Goal: Transaction & Acquisition: Purchase product/service

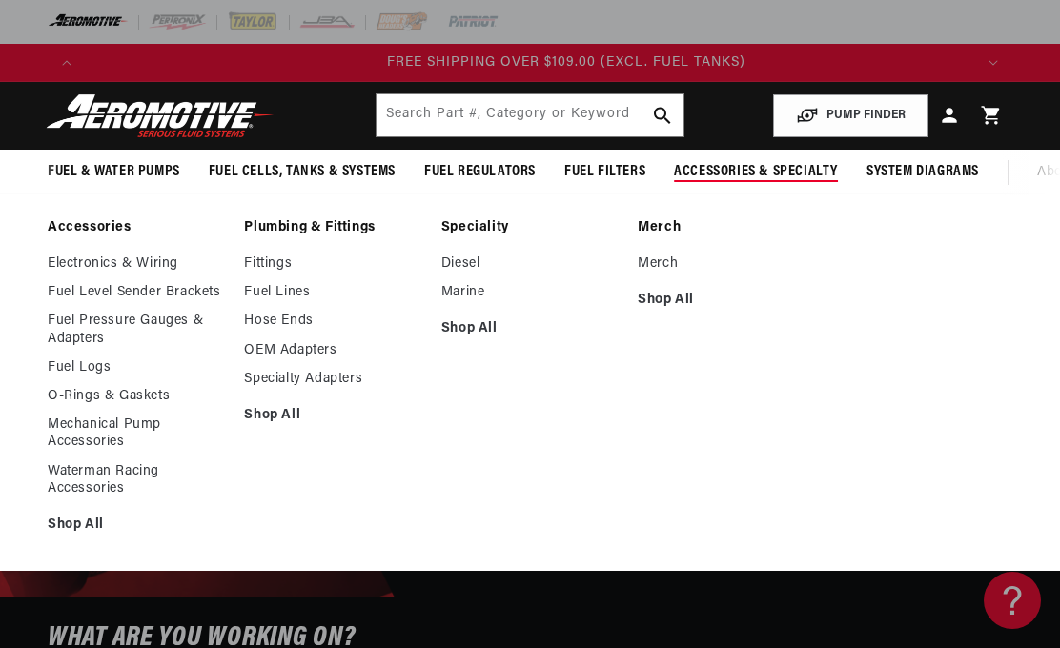
scroll to position [0, 2666]
click at [277, 262] on link "Fittings" at bounding box center [332, 264] width 177 height 17
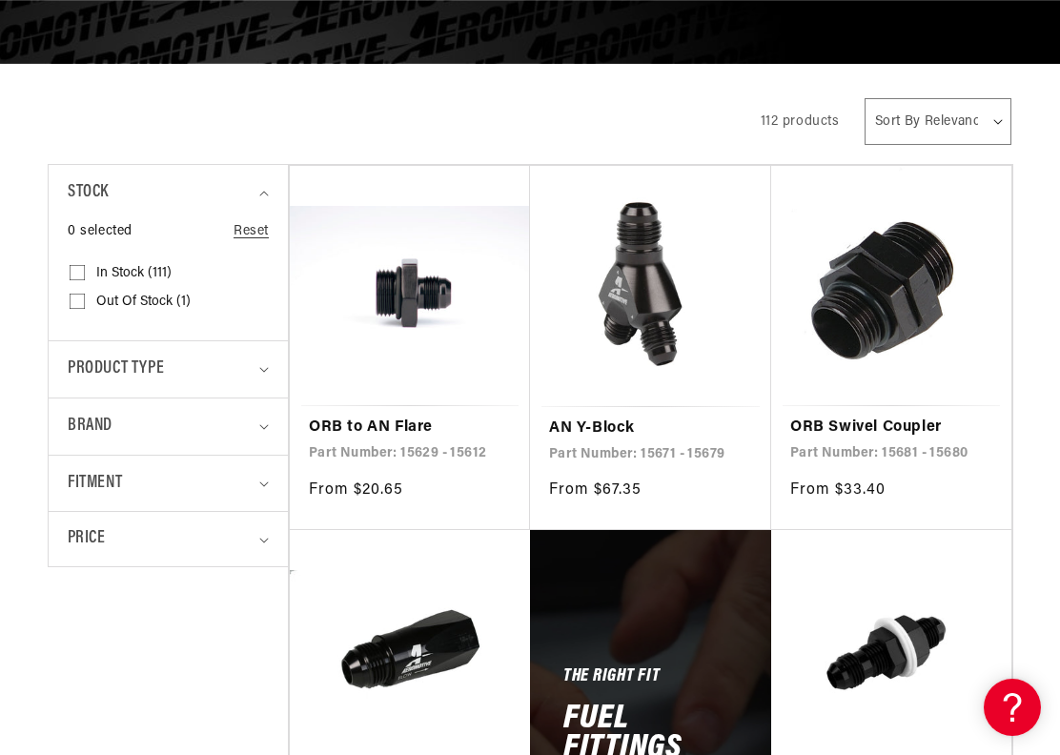
scroll to position [327, 0]
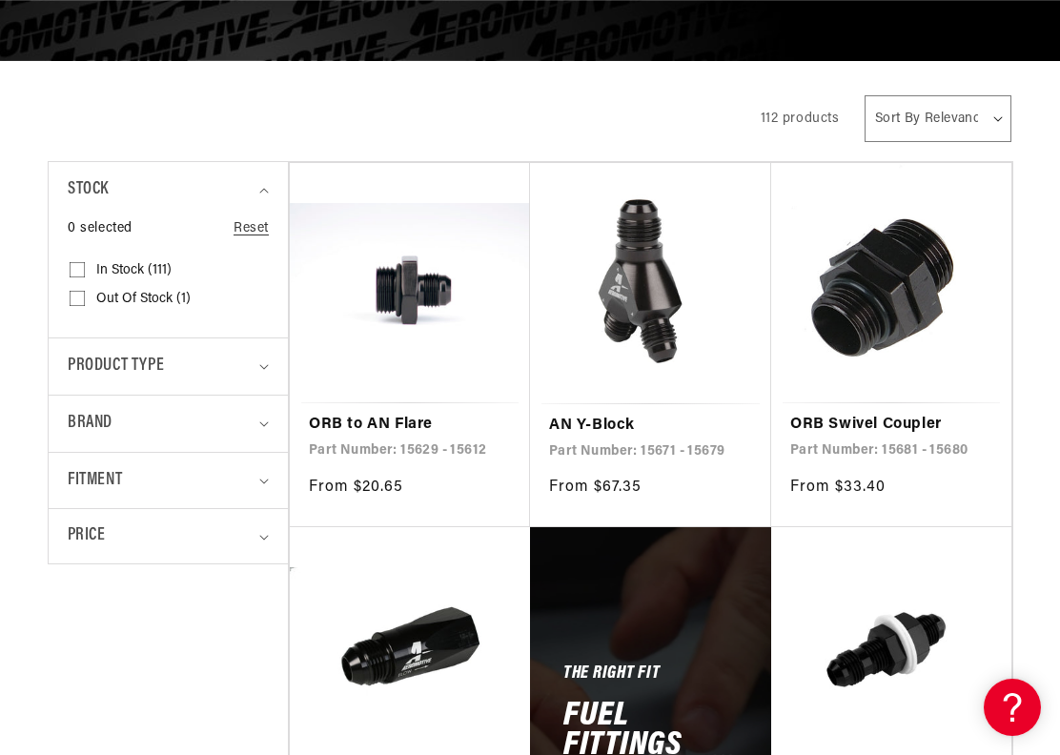
click at [411, 413] on link "ORB to AN Flare" at bounding box center [410, 425] width 202 height 25
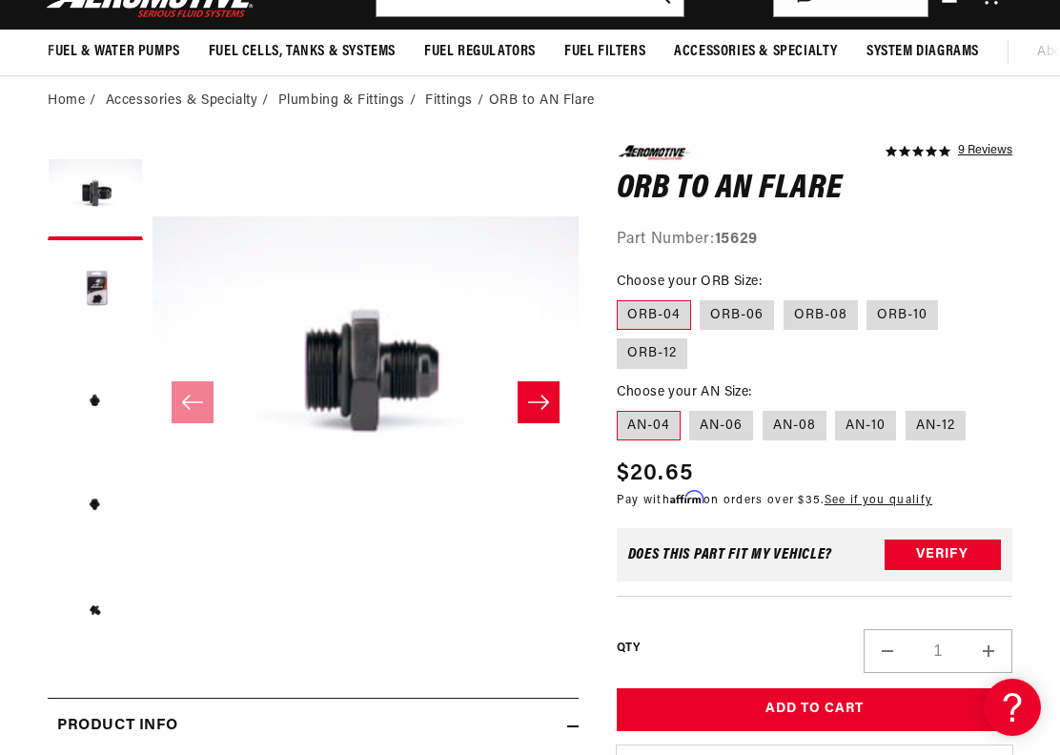
click at [728, 313] on label "ORB-06" at bounding box center [737, 315] width 74 height 31
click at [702, 297] on input "ORB-06" at bounding box center [701, 297] width 1 height 1
radio input "true"
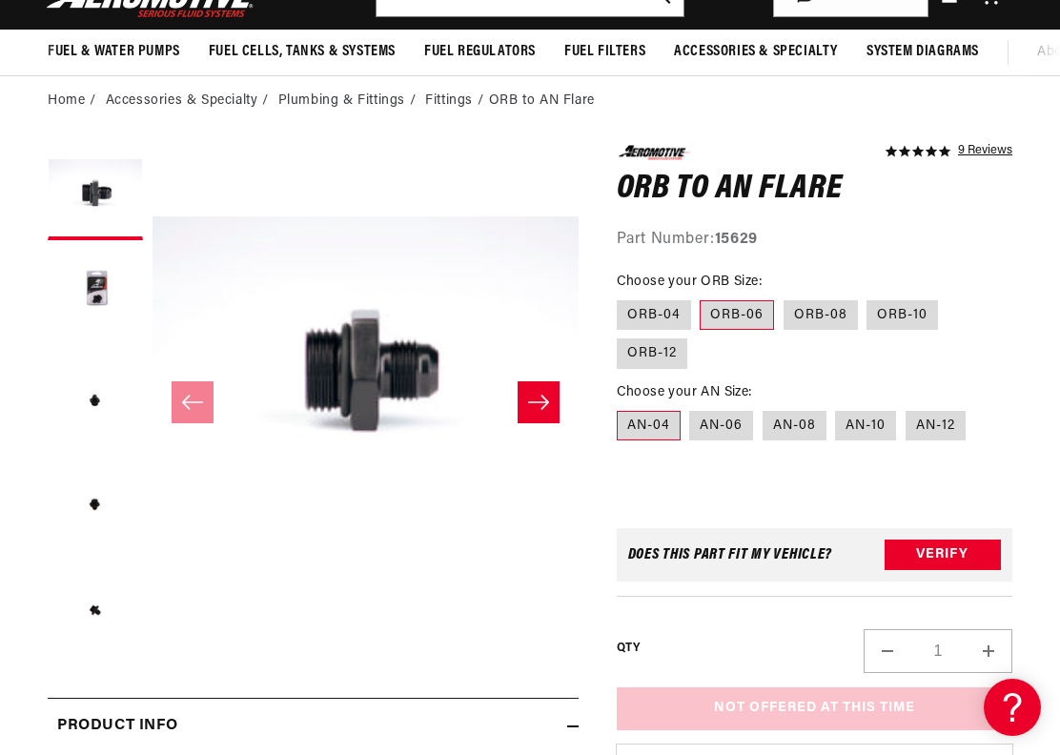
scroll to position [0, 889]
click at [732, 311] on label "ORB-06" at bounding box center [737, 315] width 74 height 31
click at [702, 297] on input "ORB-06" at bounding box center [701, 297] width 1 height 1
click at [725, 411] on label "AN-06" at bounding box center [721, 426] width 64 height 31
click at [691, 407] on input "AN-06" at bounding box center [690, 407] width 1 height 1
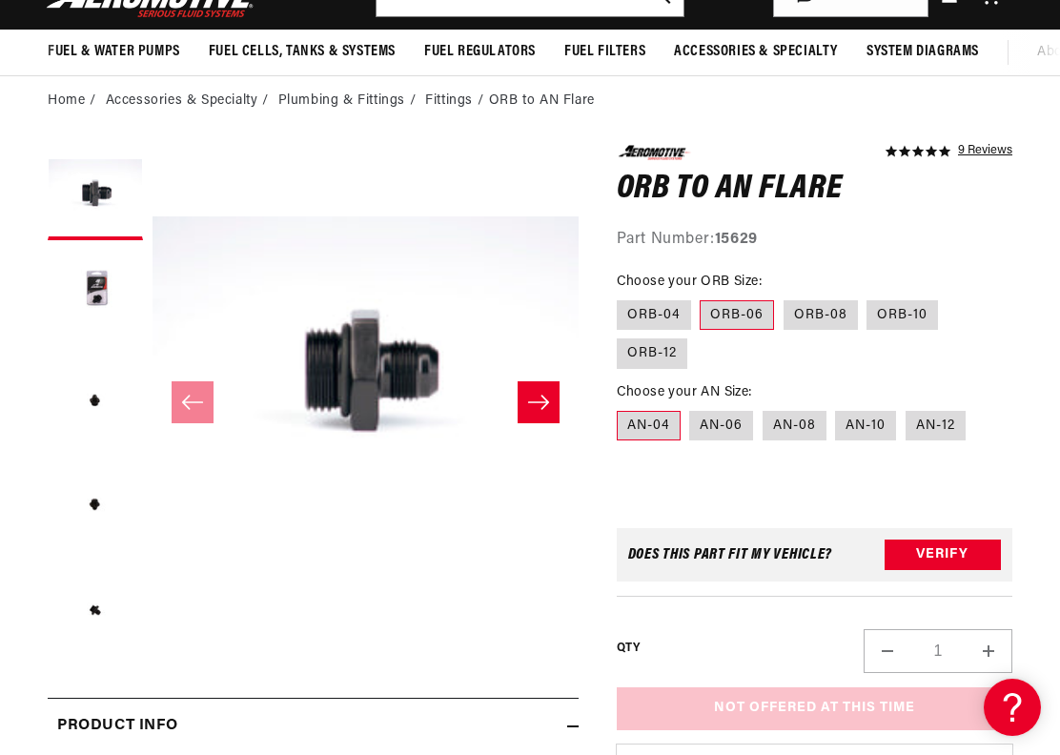
radio input "true"
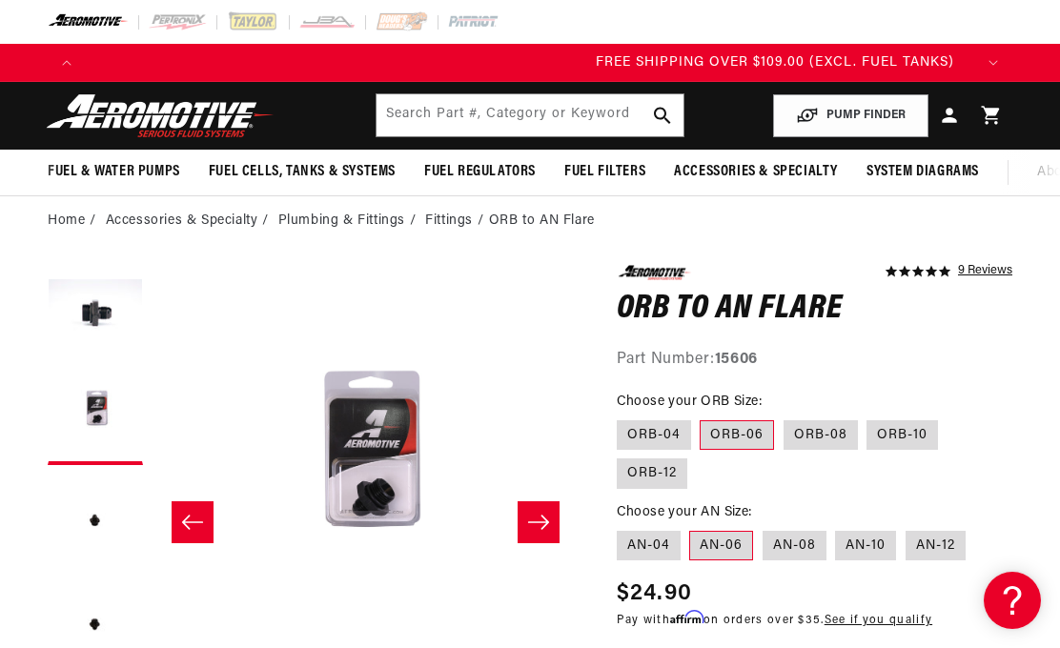
scroll to position [0, 2666]
